Goal: Find specific page/section: Find specific page/section

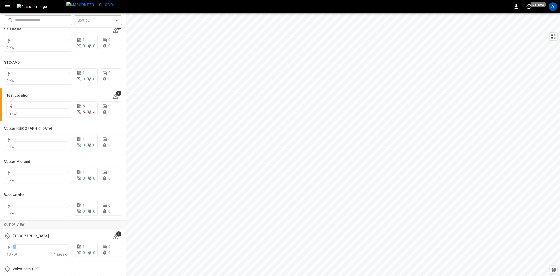
scroll to position [175, 0]
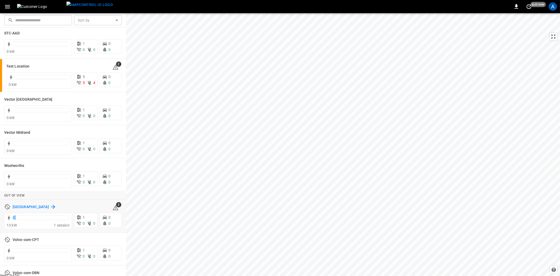
click at [28, 206] on h6 "[GEOGRAPHIC_DATA]" at bounding box center [31, 207] width 36 height 6
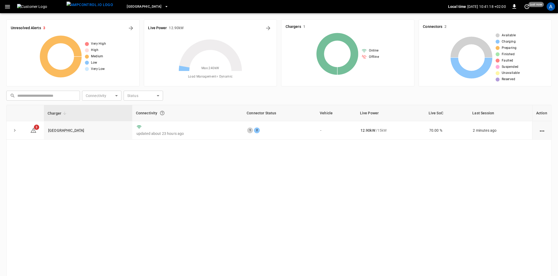
click at [6, 8] on icon "button" at bounding box center [7, 6] width 5 height 3
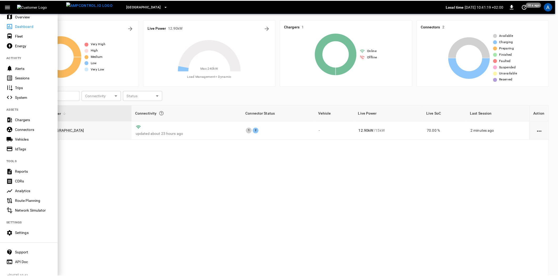
scroll to position [27, 0]
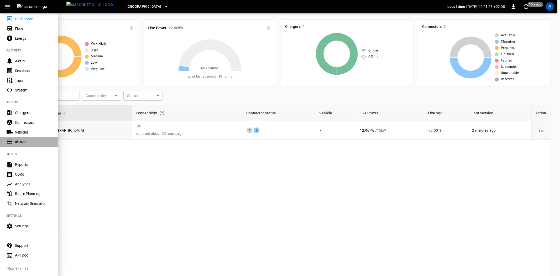
click at [23, 139] on div "IdTags" at bounding box center [33, 141] width 37 height 5
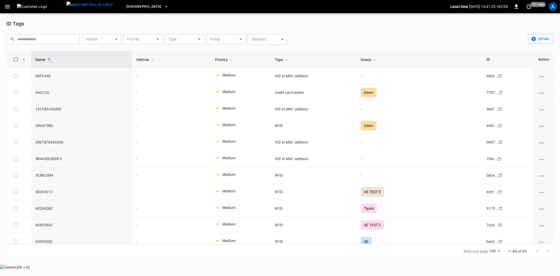
click at [48, 40] on input "text" at bounding box center [46, 39] width 59 height 10
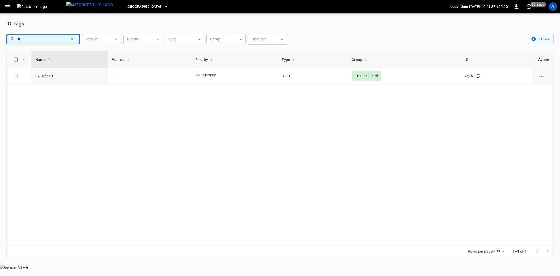
type input "*"
type input "****"
click at [74, 38] on icon "button" at bounding box center [72, 39] width 4 height 4
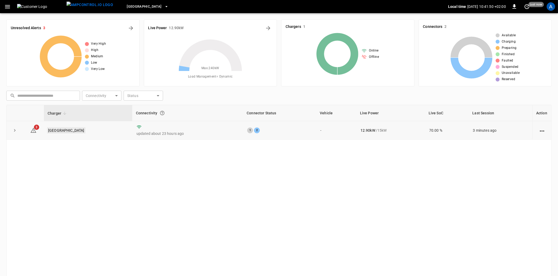
click at [76, 132] on link "[GEOGRAPHIC_DATA]" at bounding box center [66, 130] width 38 height 6
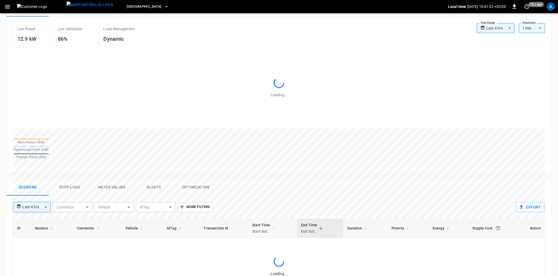
scroll to position [177, 0]
